Goal: Ask a question

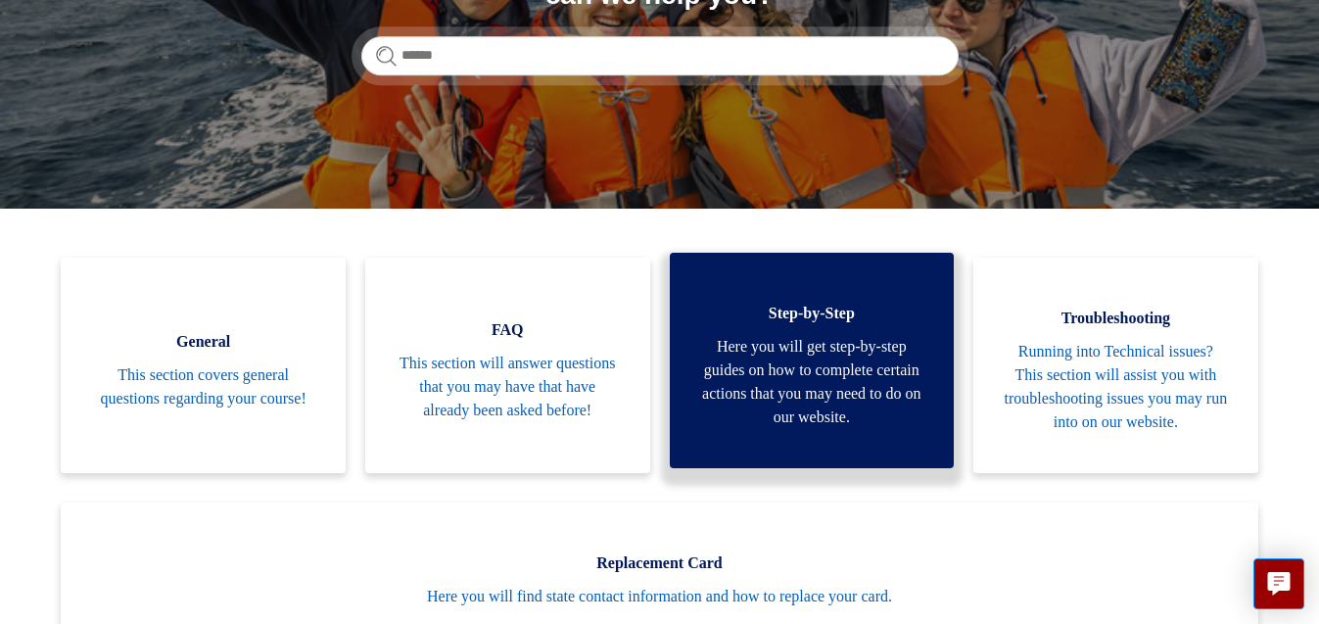
scroll to position [299, 0]
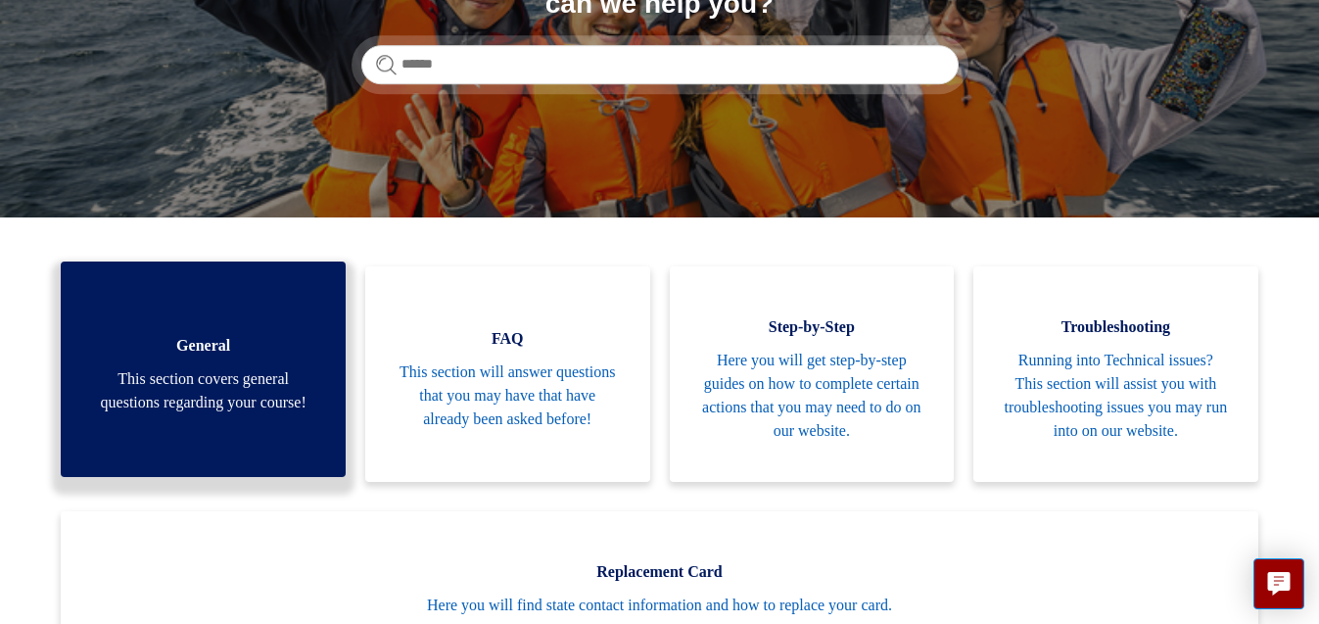
click at [202, 373] on span "This section covers general questions regarding your course!" at bounding box center [203, 390] width 226 height 47
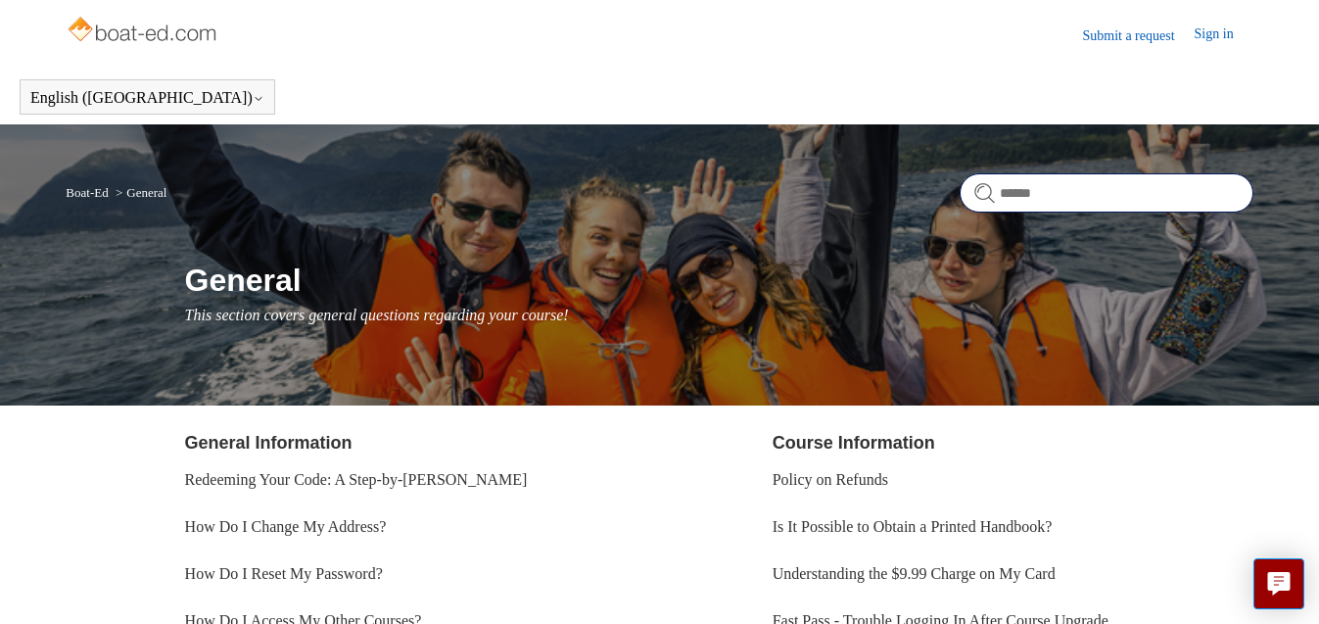
click at [1067, 191] on input "Search" at bounding box center [1106, 192] width 294 height 39
type input "**********"
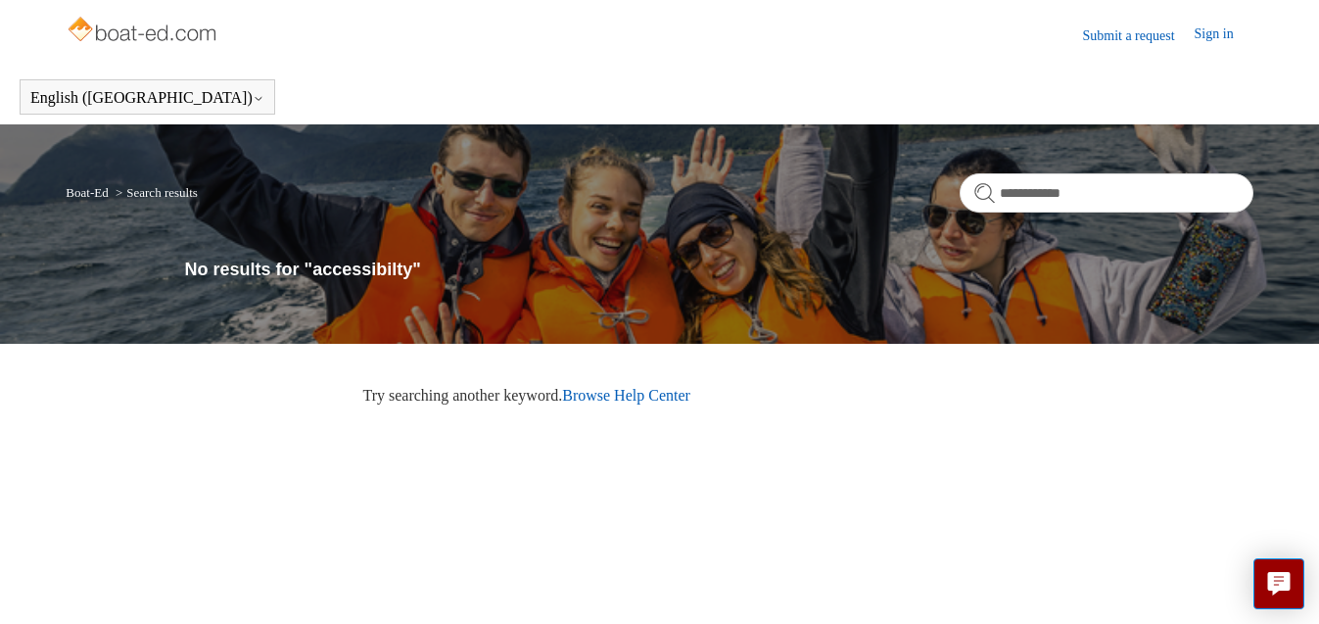
click at [667, 392] on link "Browse Help Center" at bounding box center [626, 395] width 128 height 17
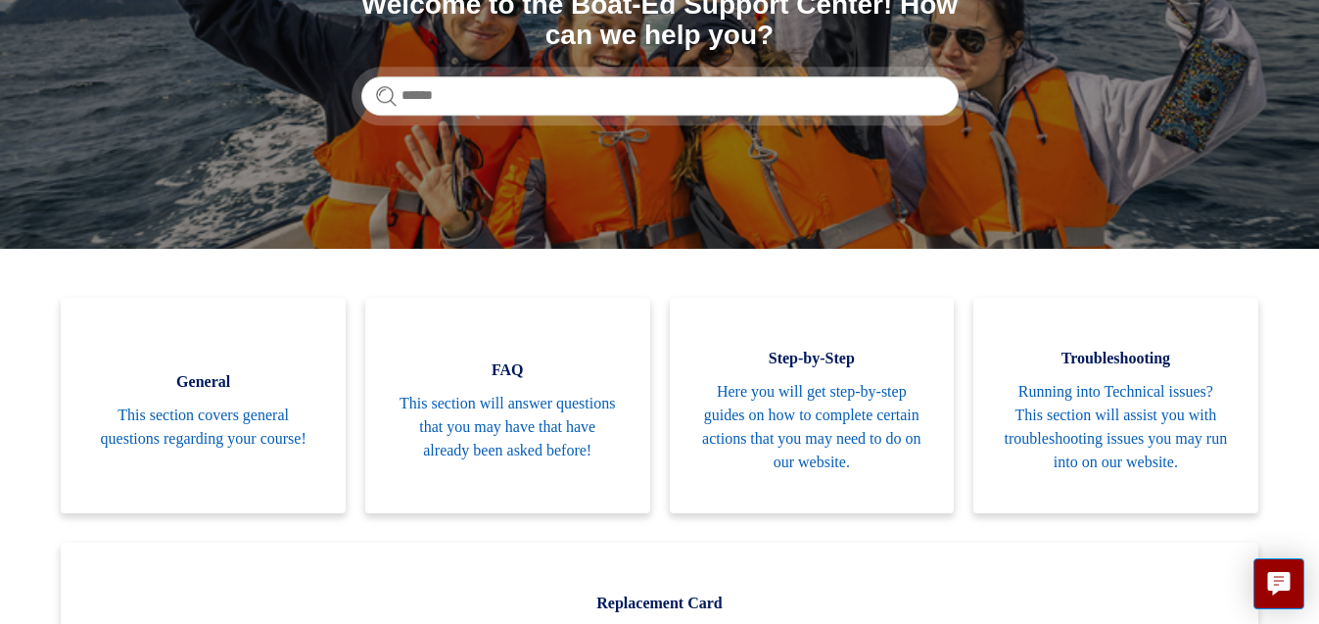
scroll to position [331, 0]
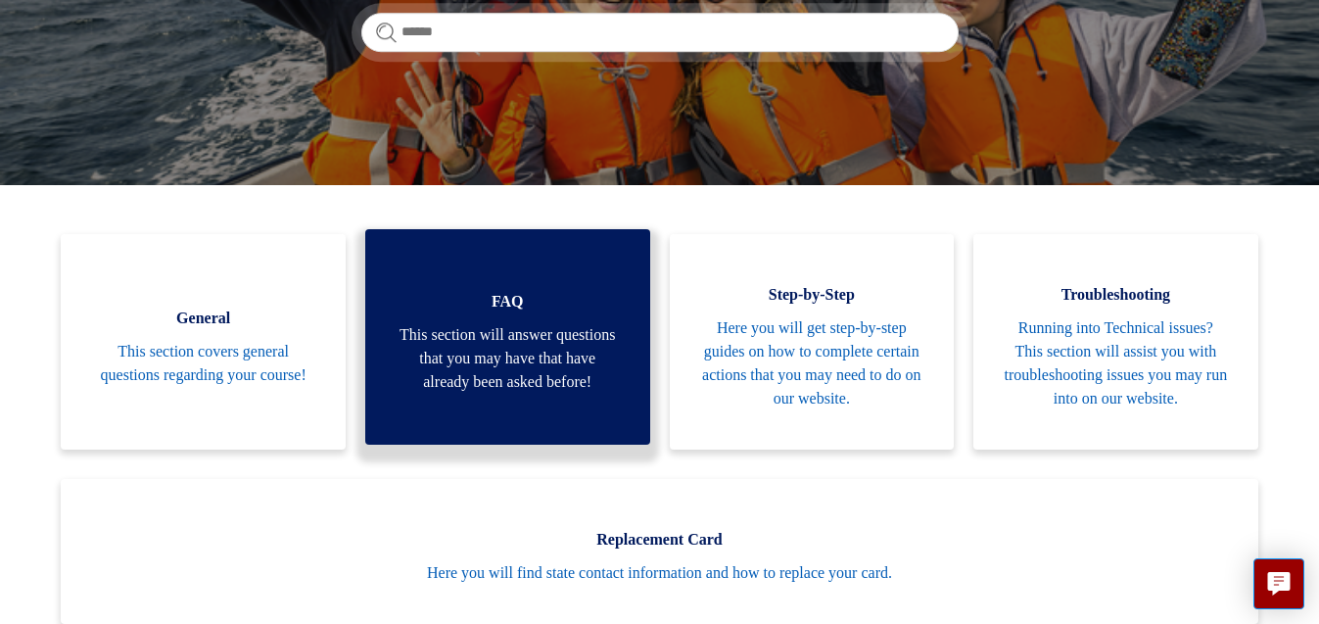
click at [512, 334] on span "This section will answer questions that you may have that have already been ask…" at bounding box center [508, 358] width 226 height 70
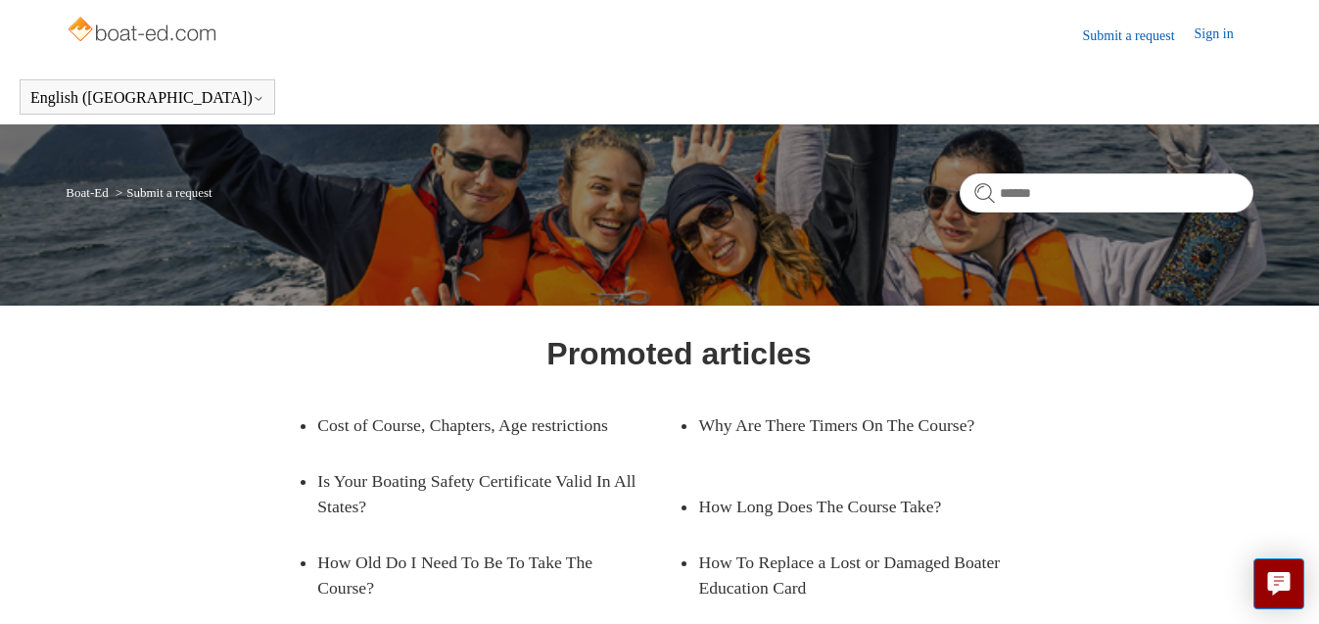
click at [1129, 28] on link "Submit a request" at bounding box center [1138, 35] width 112 height 21
click at [1276, 571] on button "Live chat" at bounding box center [1278, 583] width 51 height 51
click at [130, 26] on img at bounding box center [144, 31] width 156 height 39
